Goal: Task Accomplishment & Management: Manage account settings

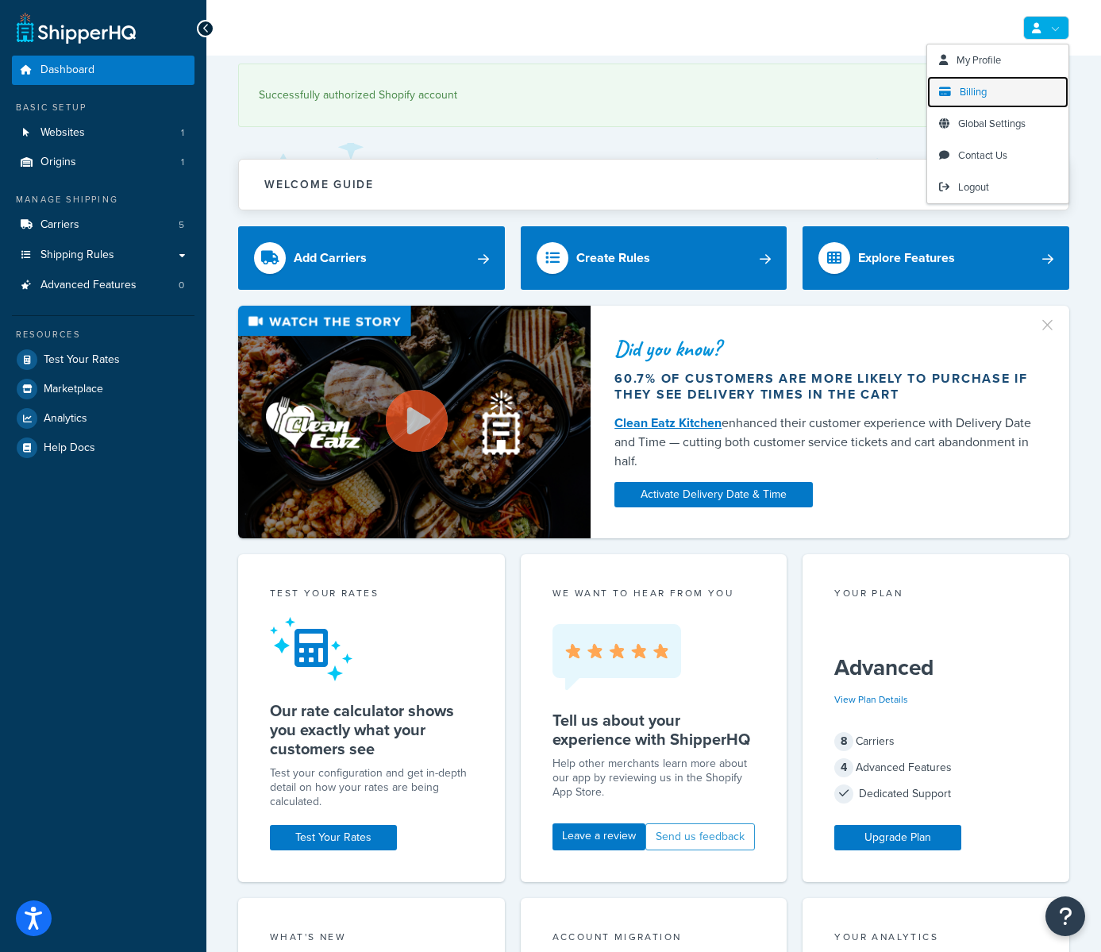
click at [958, 89] on link "Billing" at bounding box center [997, 92] width 141 height 32
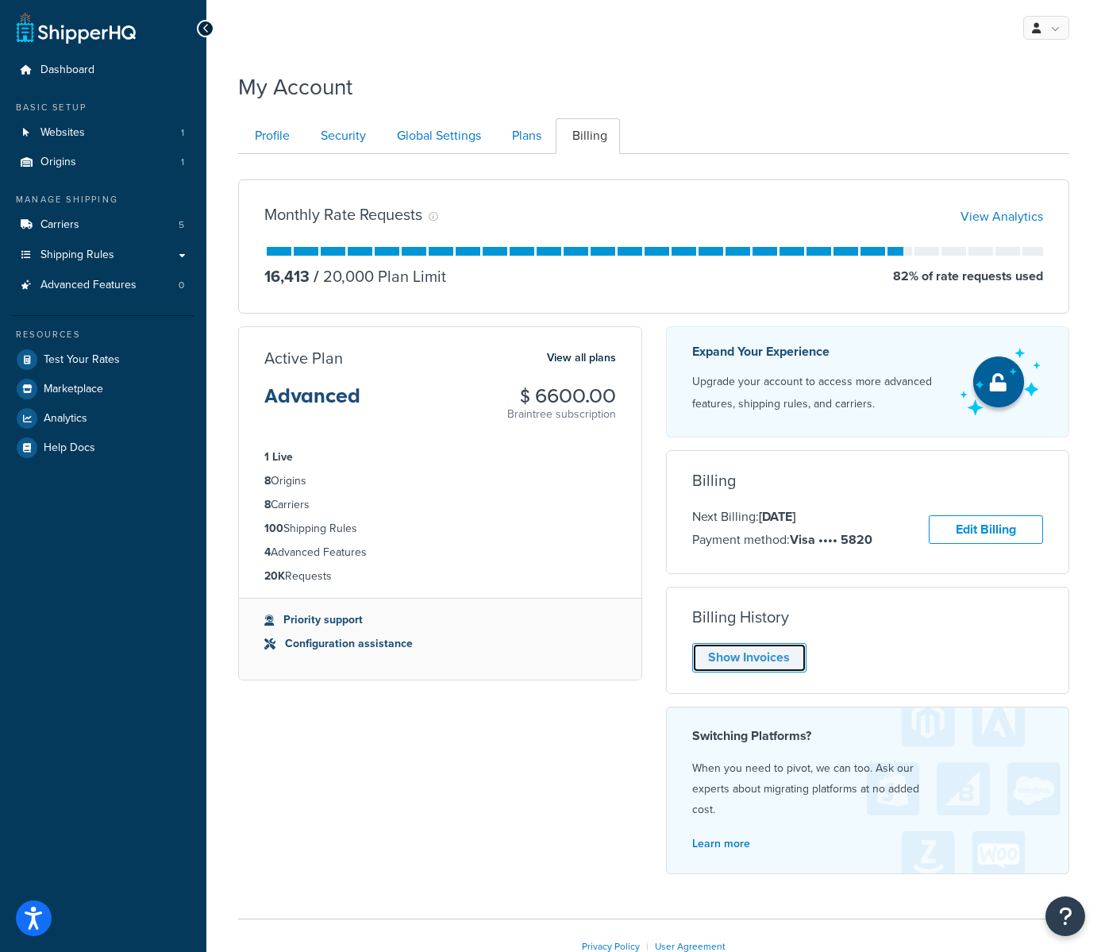
click at [761, 665] on link "Show Invoices" at bounding box center [749, 657] width 114 height 29
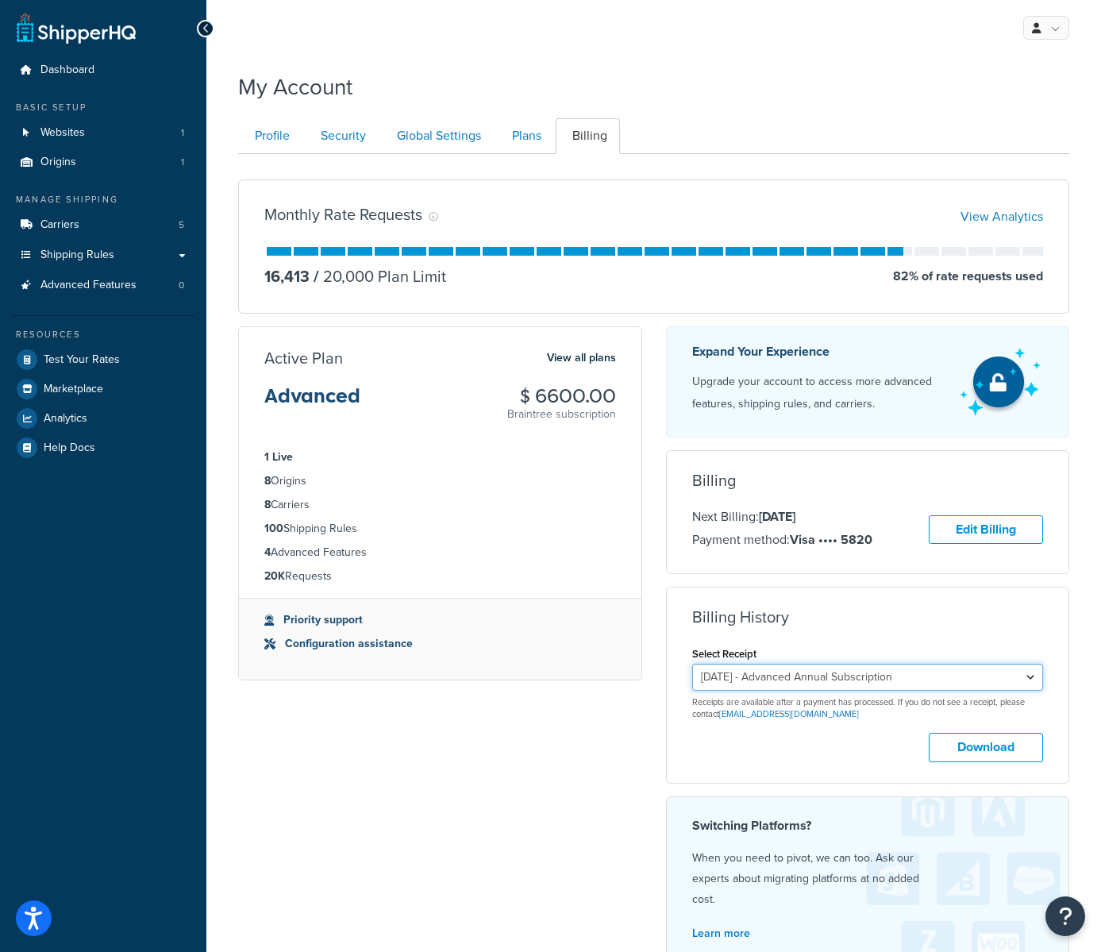
click at [975, 679] on select "[DATE] - Advanced Annual Subscription [DATE] - Advanced Annual Subscription" at bounding box center [868, 676] width 352 height 27
click at [692, 663] on select "[DATE] - Advanced Annual Subscription [DATE] - Advanced Annual Subscription" at bounding box center [868, 676] width 352 height 27
click at [1005, 740] on button "Download" at bounding box center [986, 747] width 114 height 29
